Goal: Find contact information: Find contact information

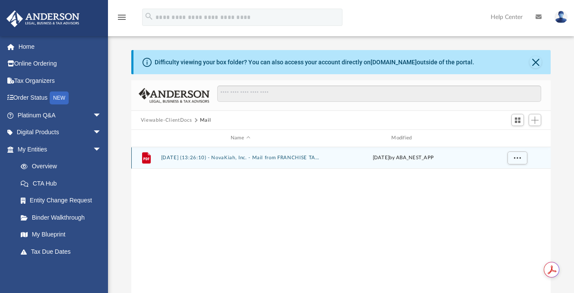
scroll to position [190, 413]
click at [145, 160] on icon "grid" at bounding box center [146, 157] width 9 height 11
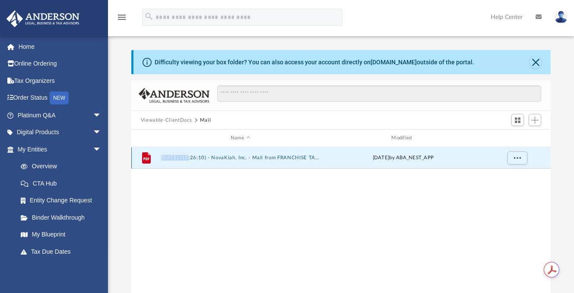
click at [145, 160] on icon "grid" at bounding box center [146, 157] width 9 height 11
click at [175, 157] on button "2025.07.09 (13:26:10) - NovaKiah, Inc. - Mail from FRANCHISE TAX BOARD.pdf" at bounding box center [240, 158] width 159 height 6
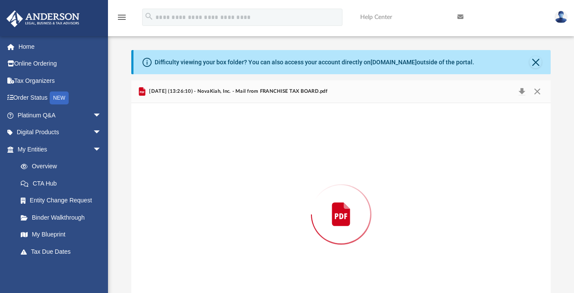
scroll to position [33, 0]
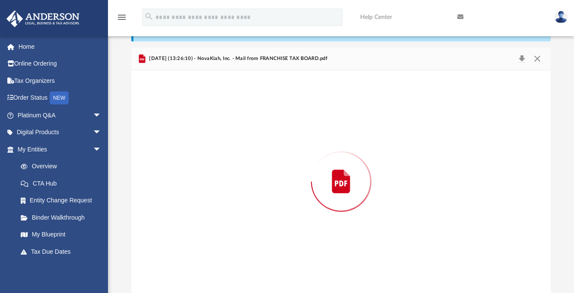
click at [175, 157] on div "Preview" at bounding box center [340, 181] width 419 height 223
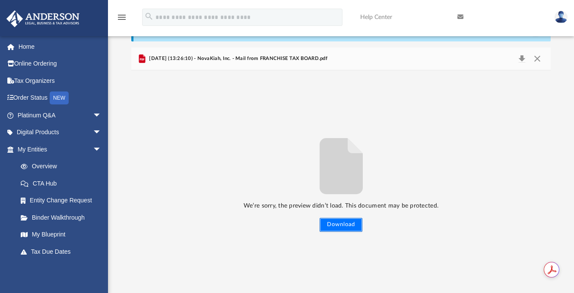
click at [355, 226] on button "Download" at bounding box center [341, 225] width 43 height 14
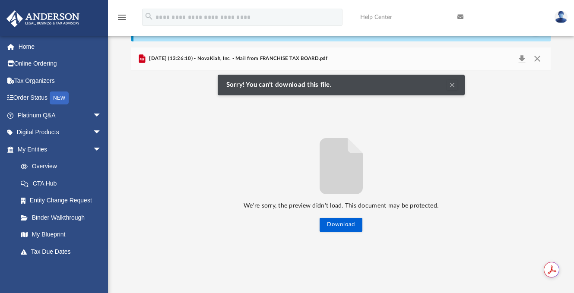
click at [452, 84] on button "Clear Notification" at bounding box center [452, 85] width 10 height 10
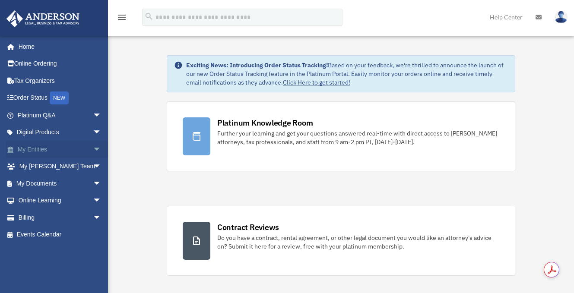
click at [93, 149] on span "arrow_drop_down" at bounding box center [101, 150] width 17 height 18
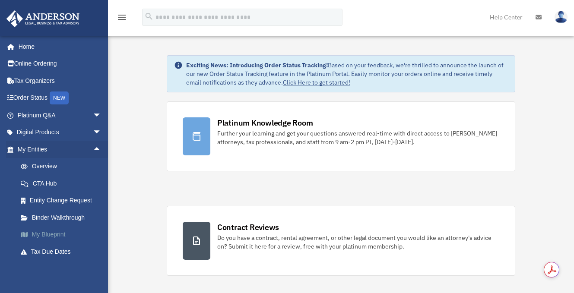
click at [56, 233] on link "My Blueprint" at bounding box center [63, 234] width 102 height 17
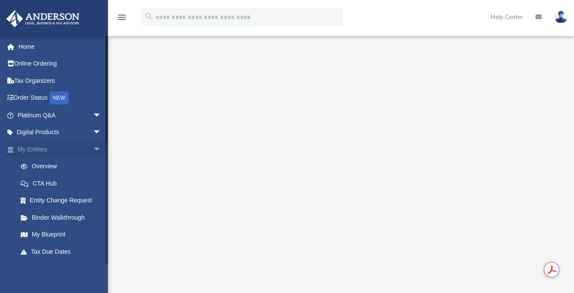
click at [93, 148] on span "arrow_drop_down" at bounding box center [101, 150] width 17 height 18
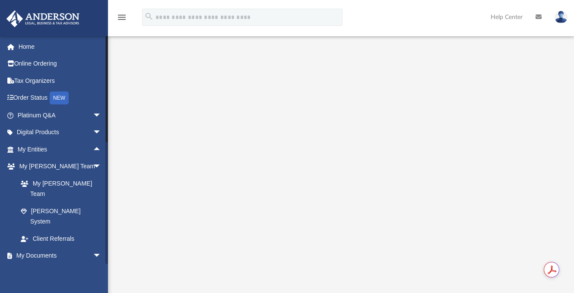
click at [35, 264] on link "Box" at bounding box center [63, 272] width 102 height 17
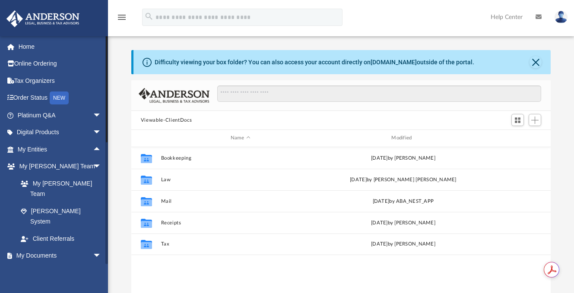
scroll to position [190, 413]
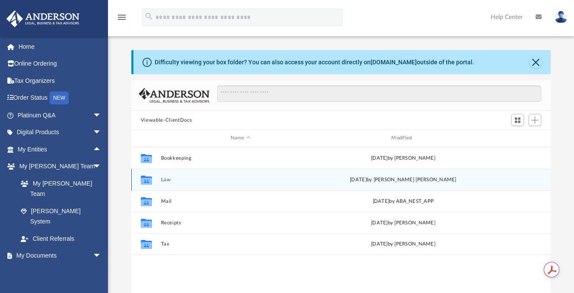
click at [147, 180] on icon "grid" at bounding box center [146, 180] width 11 height 7
click at [147, 180] on icon "grid" at bounding box center [146, 179] width 11 height 9
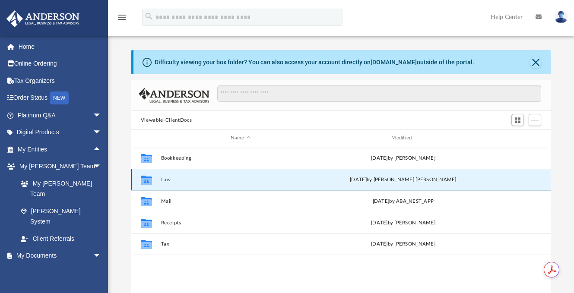
click at [147, 180] on icon "grid" at bounding box center [146, 179] width 11 height 9
click at [165, 181] on button "Law" at bounding box center [240, 180] width 159 height 6
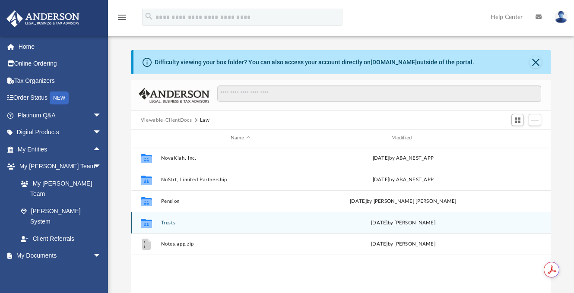
click at [171, 222] on button "Trusts" at bounding box center [240, 223] width 159 height 6
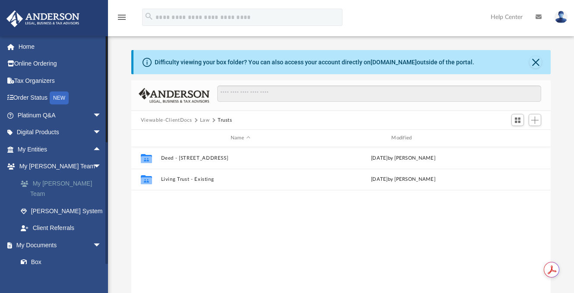
click at [61, 183] on link "My [PERSON_NAME] Team" at bounding box center [63, 189] width 102 height 28
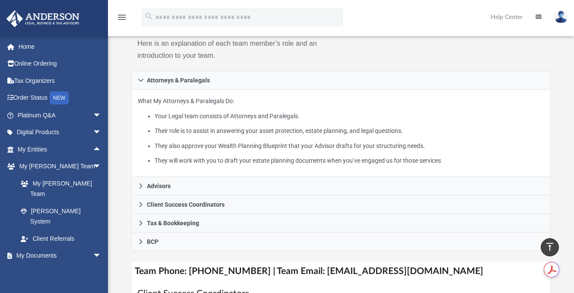
scroll to position [134, 0]
click at [328, 263] on h4 "Team Phone: [PHONE_NUMBER] | Team Email: [EMAIL_ADDRESS][DOMAIN_NAME]" at bounding box center [340, 272] width 419 height 19
click at [332, 263] on h4 "Team Phone: [PHONE_NUMBER] | Team Email: [EMAIL_ADDRESS][DOMAIN_NAME]" at bounding box center [340, 272] width 419 height 19
